Goal: Use online tool/utility: Utilize a website feature to perform a specific function

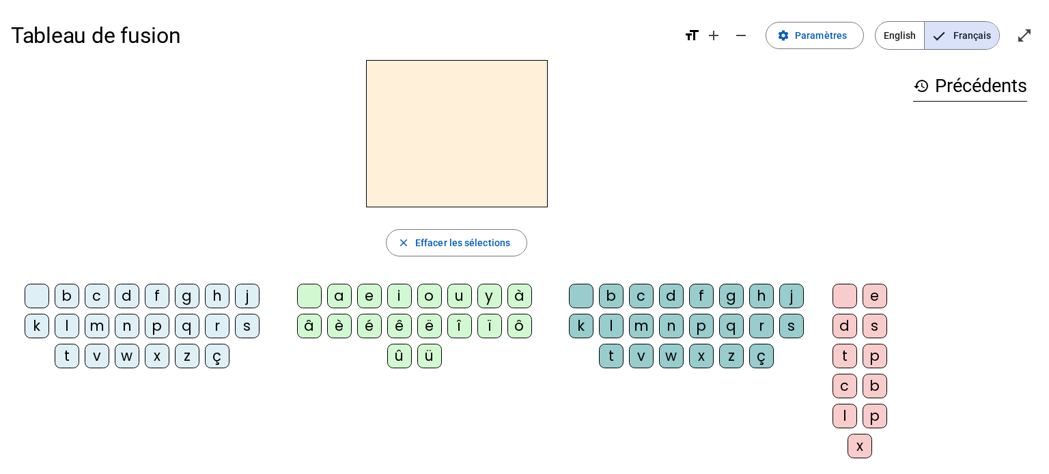
click at [63, 327] on div "l" at bounding box center [67, 326] width 25 height 25
click at [336, 297] on div "a" at bounding box center [339, 296] width 25 height 25
click at [637, 292] on div "c" at bounding box center [641, 296] width 25 height 25
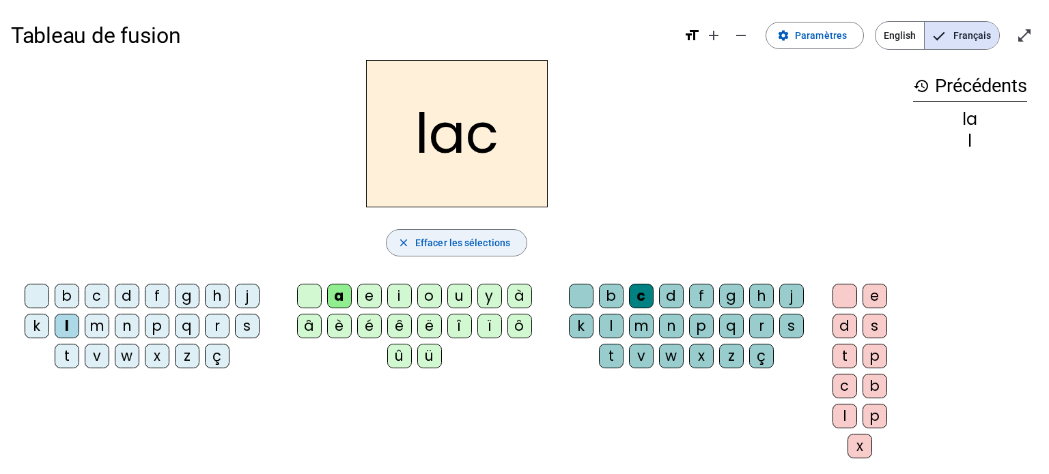
click at [464, 244] on span "Effacer les sélections" at bounding box center [462, 243] width 95 height 16
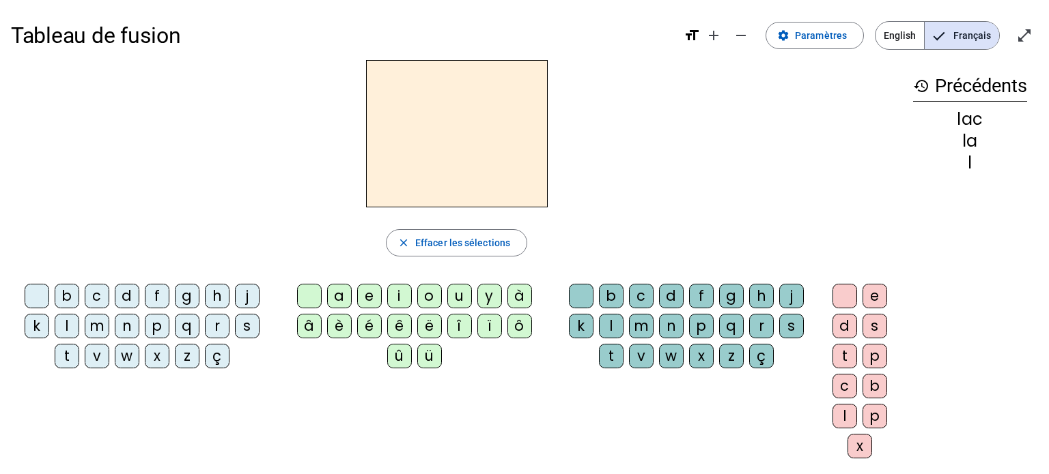
click at [61, 290] on div "b" at bounding box center [67, 296] width 25 height 25
click at [334, 293] on div "a" at bounding box center [339, 296] width 25 height 25
click at [647, 292] on div "c" at bounding box center [641, 296] width 25 height 25
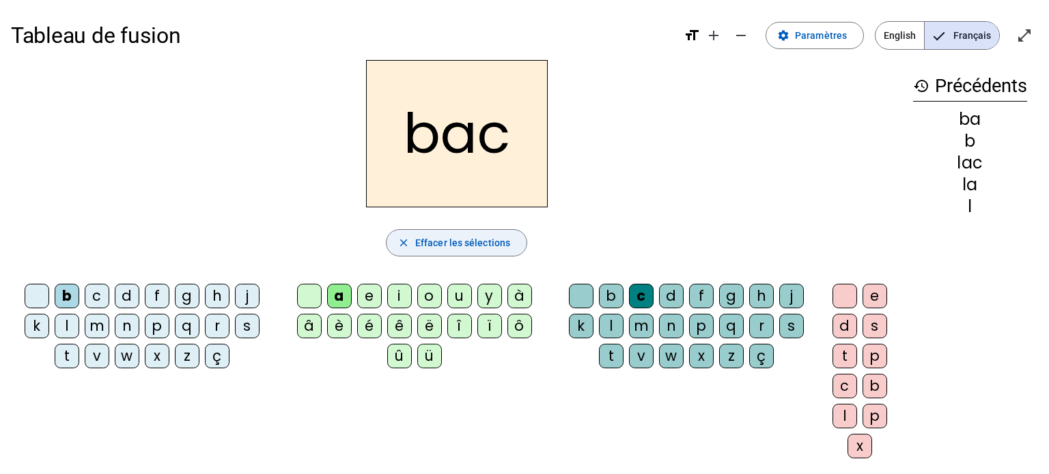
click at [489, 246] on span "Effacer les sélections" at bounding box center [462, 243] width 95 height 16
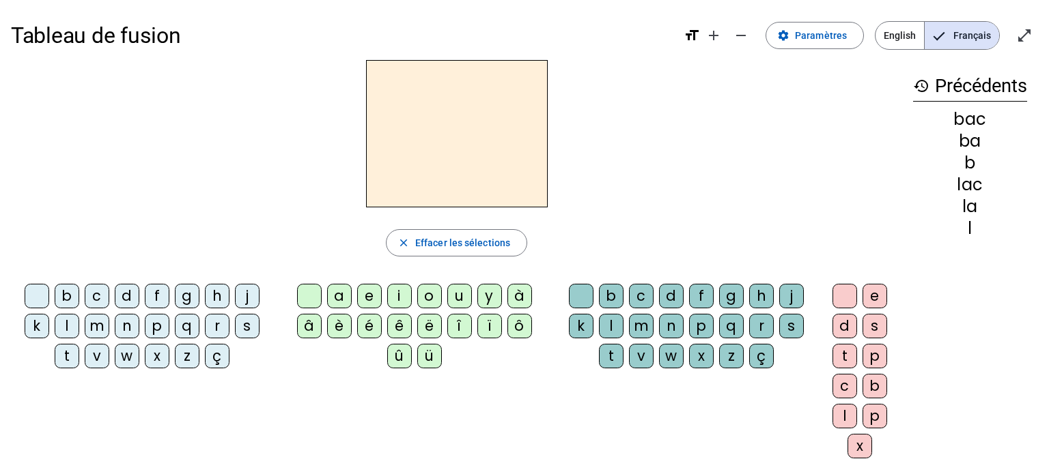
click at [243, 324] on div "s" at bounding box center [247, 326] width 25 height 25
click at [341, 293] on div "a" at bounding box center [339, 296] width 25 height 25
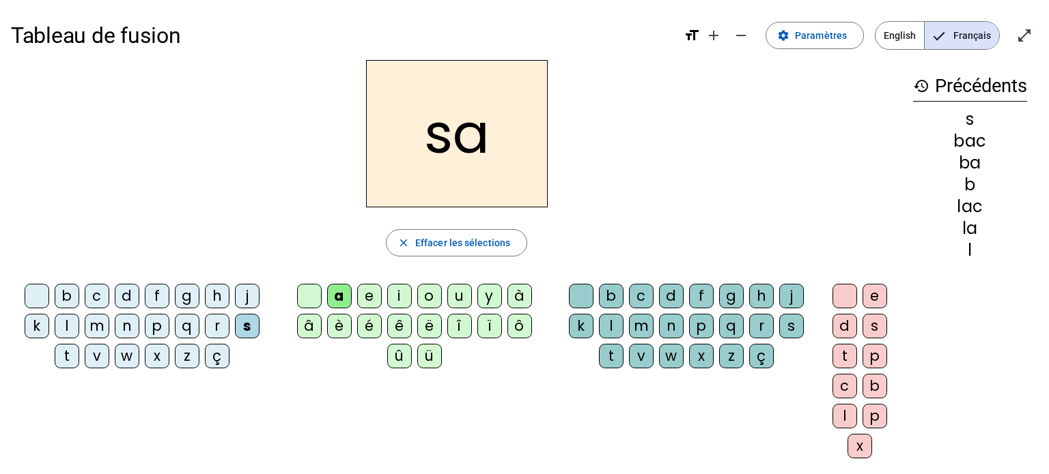
click at [641, 294] on div "c" at bounding box center [641, 296] width 25 height 25
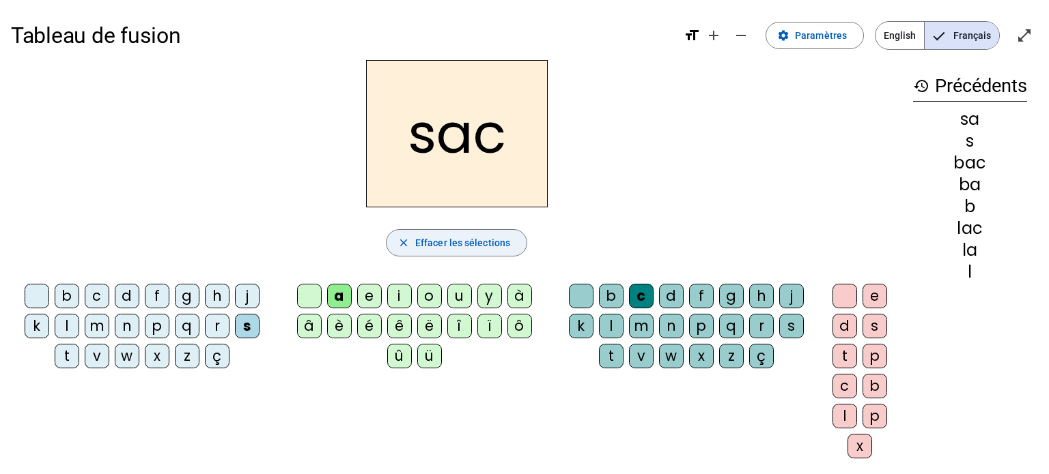
click at [459, 236] on span "Effacer les sélections" at bounding box center [462, 243] width 95 height 16
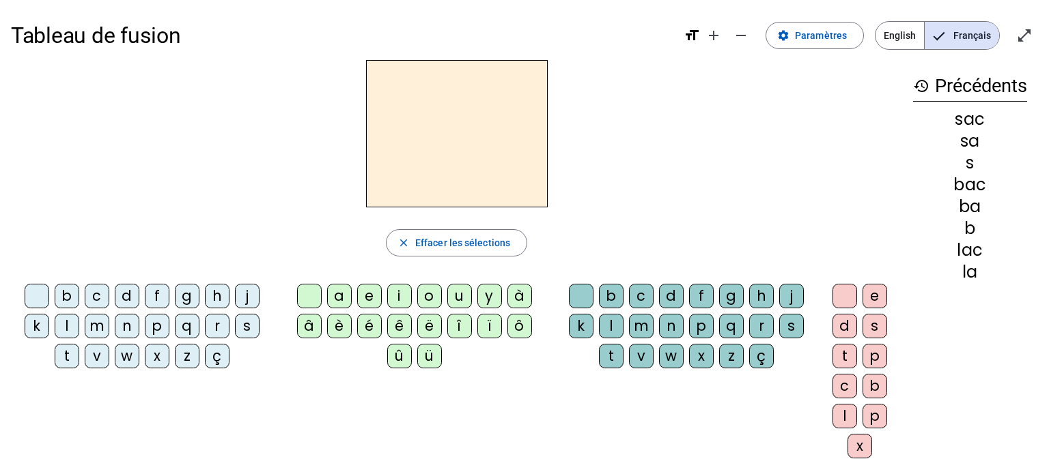
click at [71, 352] on div "t" at bounding box center [67, 356] width 25 height 25
click at [341, 293] on div "a" at bounding box center [339, 296] width 25 height 25
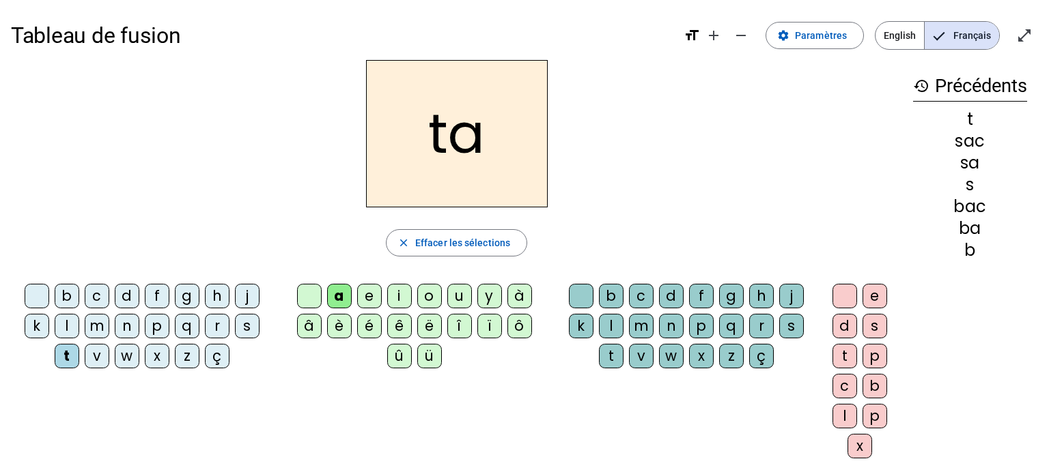
click at [643, 296] on div "c" at bounding box center [641, 296] width 25 height 25
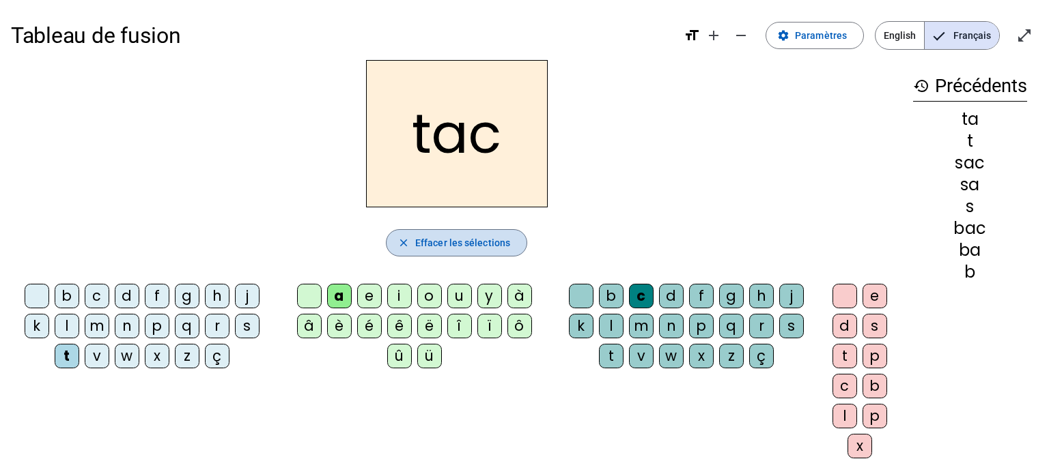
click at [457, 249] on span "Effacer les sélections" at bounding box center [462, 243] width 95 height 16
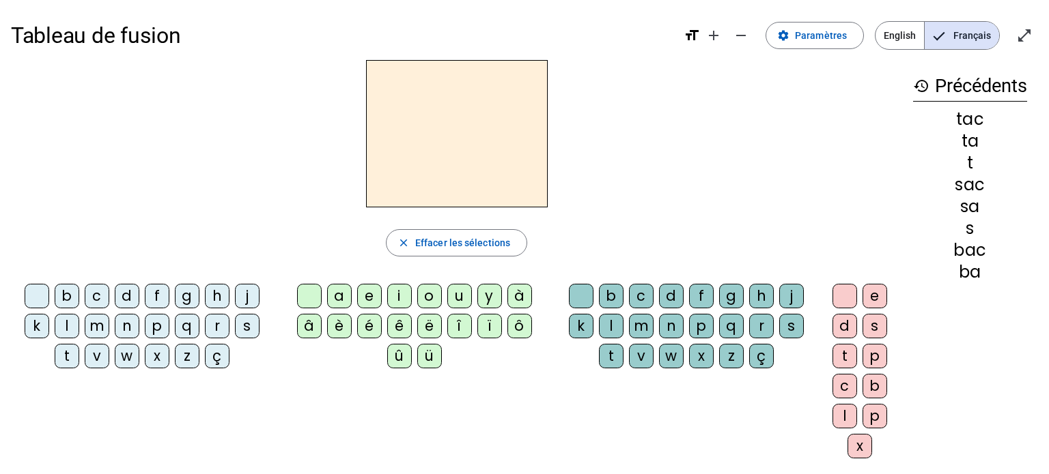
click at [61, 326] on div "l" at bounding box center [67, 326] width 25 height 25
click at [397, 296] on div "i" at bounding box center [399, 296] width 25 height 25
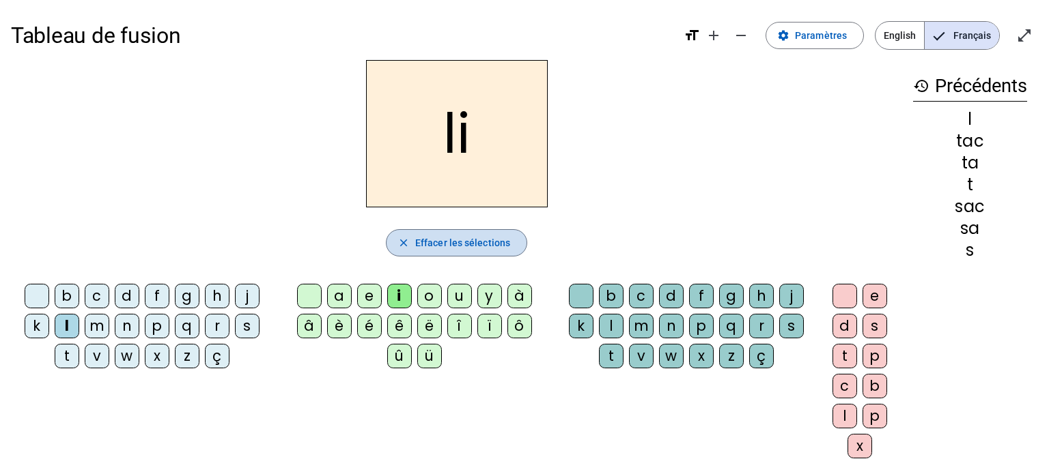
click at [441, 240] on span "Effacer les sélections" at bounding box center [462, 243] width 95 height 16
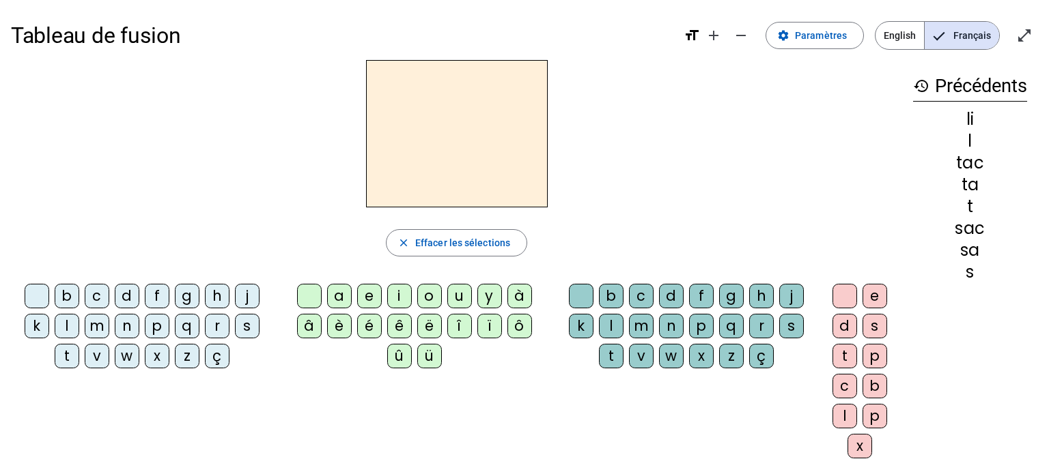
click at [57, 326] on div "l" at bounding box center [67, 326] width 25 height 25
click at [451, 299] on div "u" at bounding box center [459, 296] width 25 height 25
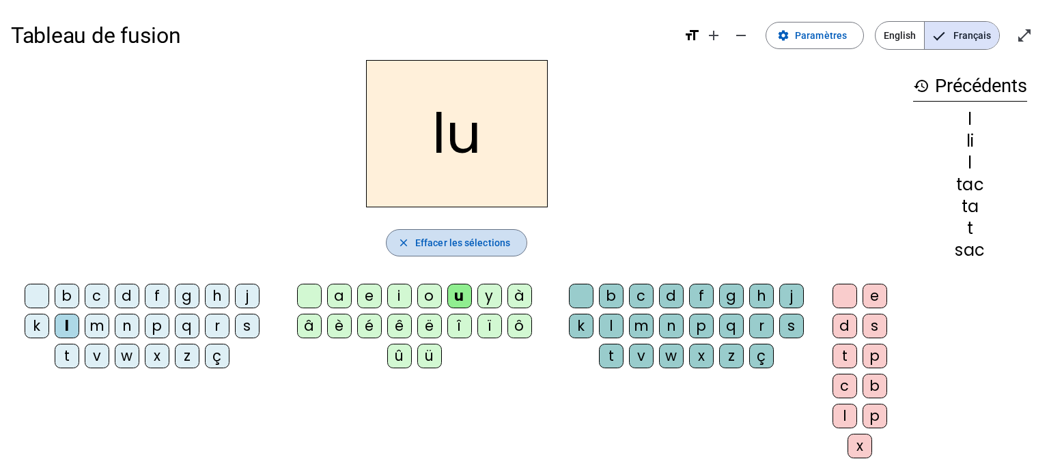
click at [418, 244] on span "Effacer les sélections" at bounding box center [462, 243] width 95 height 16
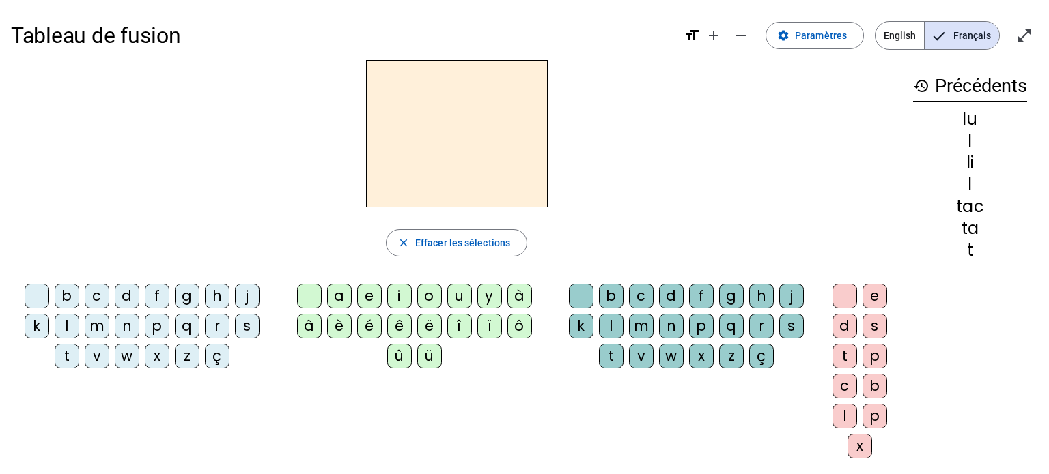
click at [121, 291] on div "d" at bounding box center [127, 296] width 25 height 25
click at [455, 300] on div "u" at bounding box center [459, 296] width 25 height 25
